Goal: Transaction & Acquisition: Purchase product/service

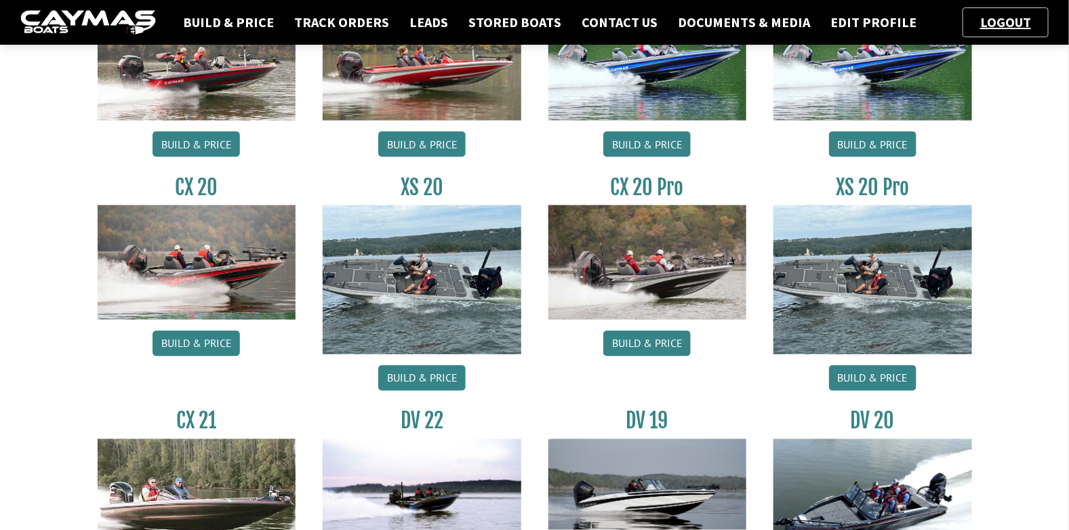
scroll to position [677, 0]
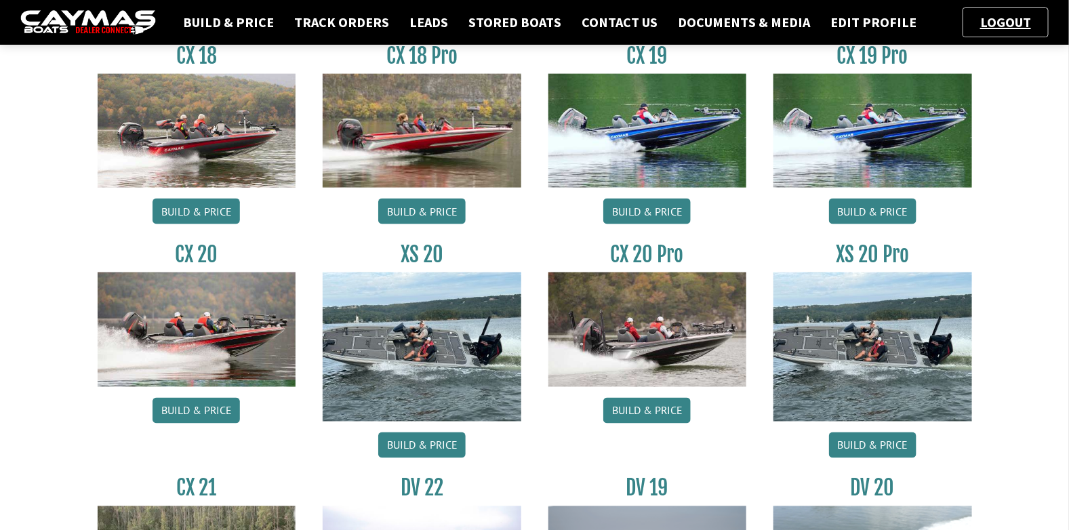
drag, startPoint x: 746, startPoint y: 224, endPoint x: 523, endPoint y: 228, distance: 223.7
click at [523, 227] on div "CX 18 Pro Build & Price" at bounding box center [422, 137] width 226 height 188
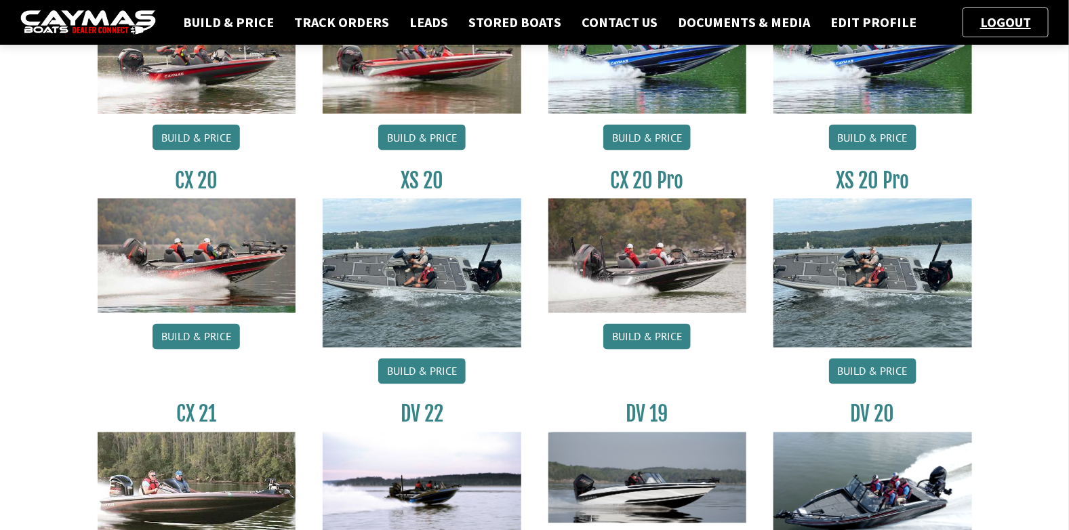
scroll to position [746, 0]
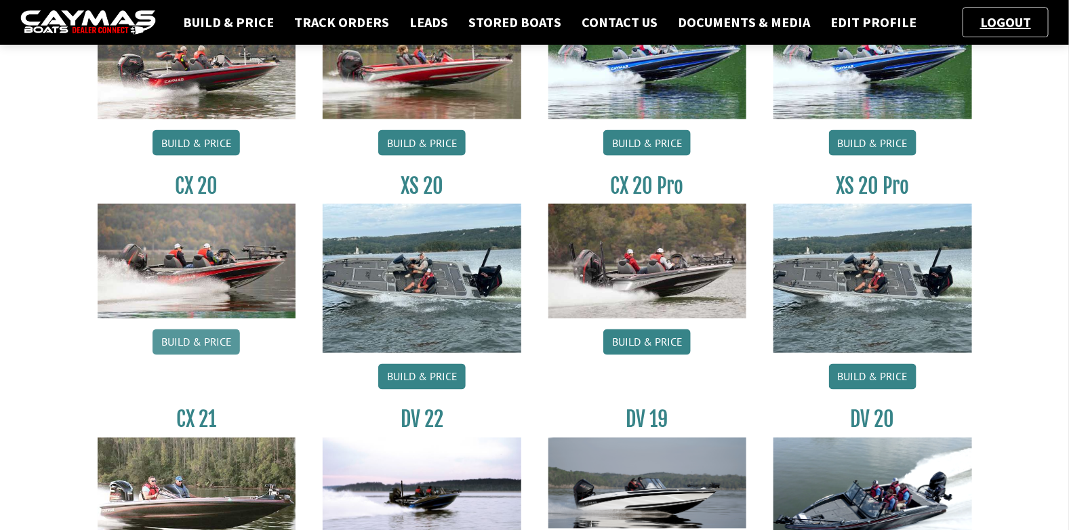
click at [196, 346] on link "Build & Price" at bounding box center [196, 342] width 87 height 26
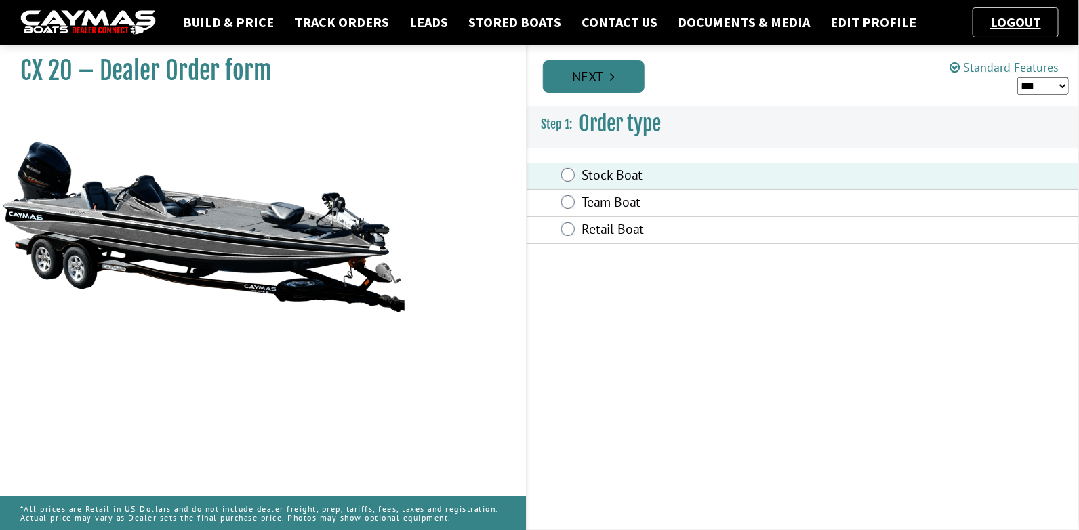
click at [615, 82] on link "Next" at bounding box center [594, 76] width 102 height 33
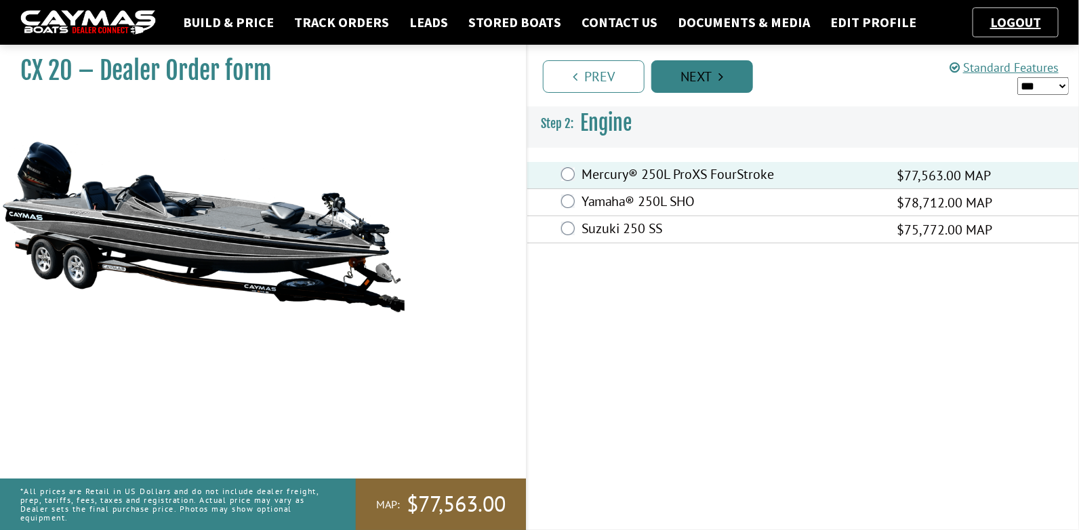
click at [706, 79] on link "Next" at bounding box center [702, 76] width 102 height 33
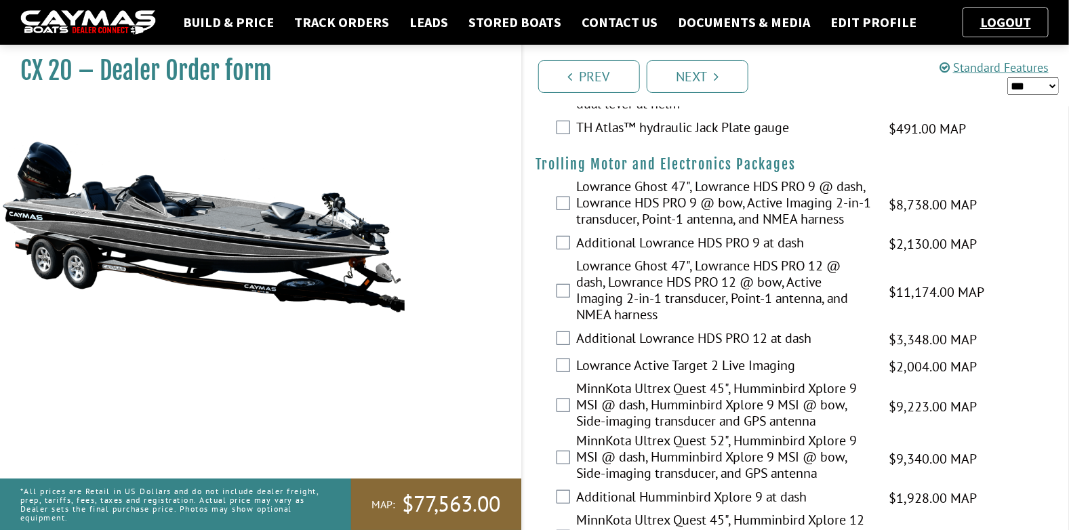
scroll to position [135, 0]
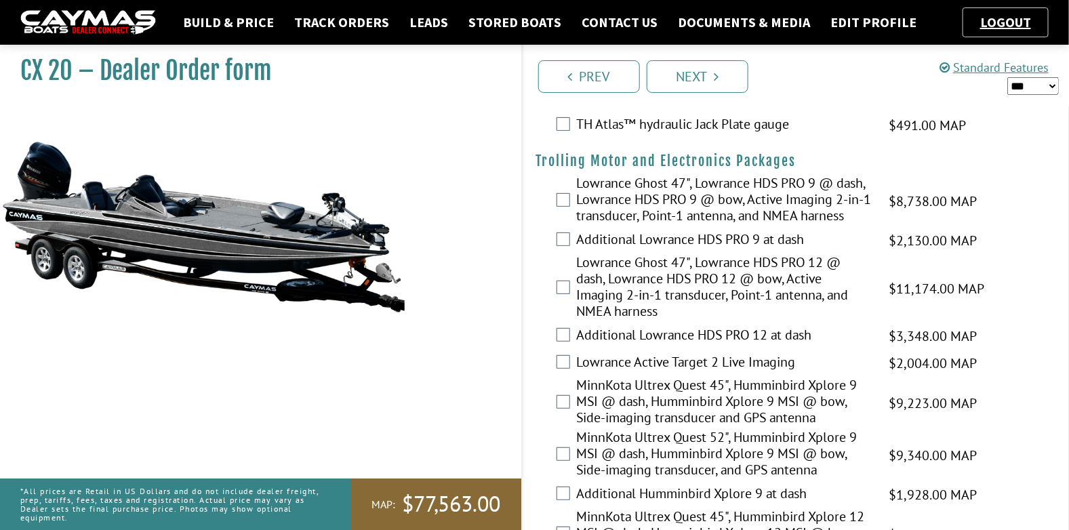
click at [1029, 87] on select "*** ****** ******" at bounding box center [1033, 86] width 52 height 18
select select "*"
click at [1007, 77] on select "*** ****** ******" at bounding box center [1033, 86] width 52 height 18
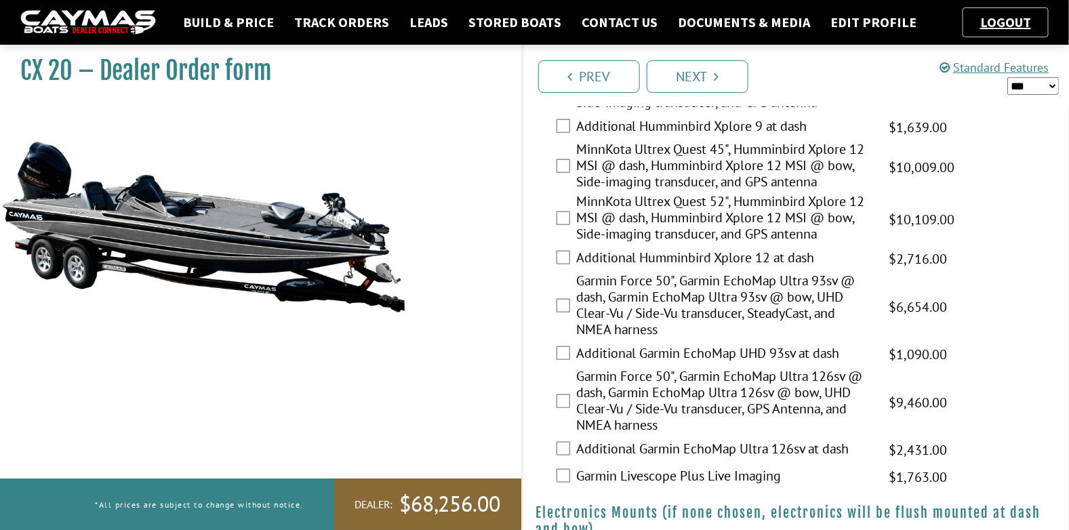
scroll to position [542, 0]
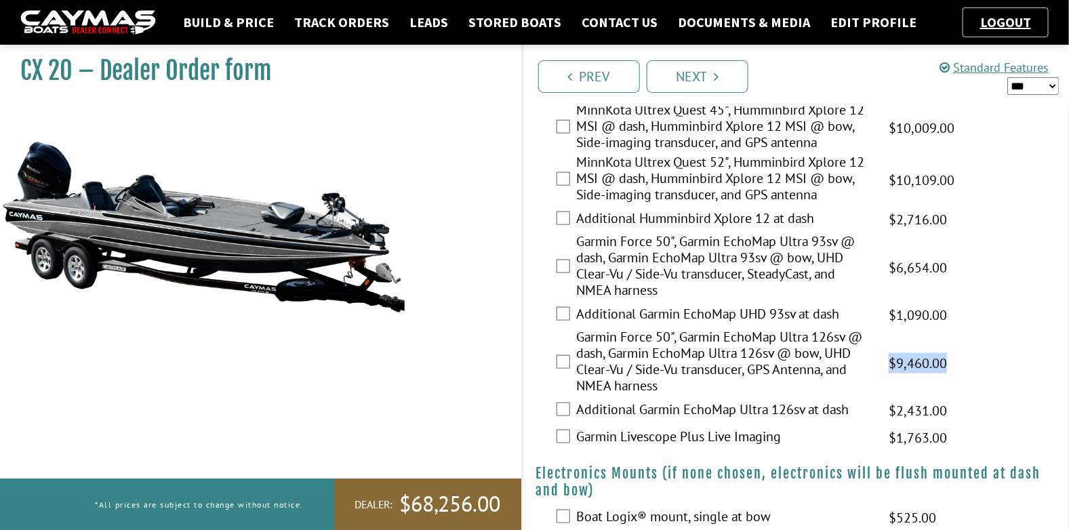
drag, startPoint x: 946, startPoint y: 363, endPoint x: 886, endPoint y: 365, distance: 60.4
click at [886, 365] on div "Garmin Force 50", Garmin EchoMap Ultra 126sv @ dash, Garmin EchoMap Ultra 126sv…" at bounding box center [796, 363] width 547 height 68
